Goal: Task Accomplishment & Management: Complete application form

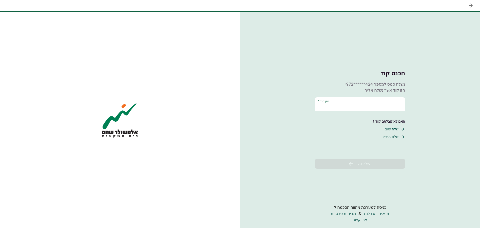
click at [378, 101] on input "הזן קוד   *" at bounding box center [360, 104] width 90 height 14
type input "******"
click at [380, 162] on button "שליחה" at bounding box center [360, 164] width 90 height 10
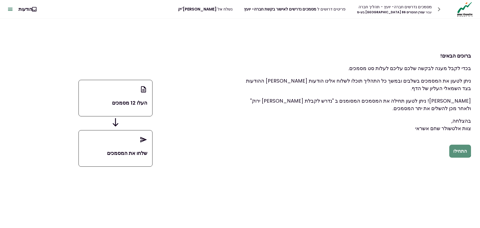
click at [461, 149] on button "התחילו" at bounding box center [460, 151] width 22 height 13
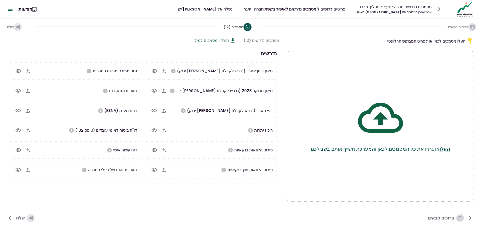
click at [140, 114] on div "דו"ח מע"מ (ESNA)" at bounding box center [75, 110] width 131 height 17
click at [0, 166] on div "העלו מסמכים לכאן או לפריט המבוקש הרלוונטי העלו או גררו את כל המסמכים לכאן והמער…" at bounding box center [240, 121] width 480 height 173
click at [237, 68] on span "מאזן בוחן אחרון (נדרש לקבלת [PERSON_NAME] ירוק)" at bounding box center [225, 71] width 96 height 6
